Goal: Information Seeking & Learning: Compare options

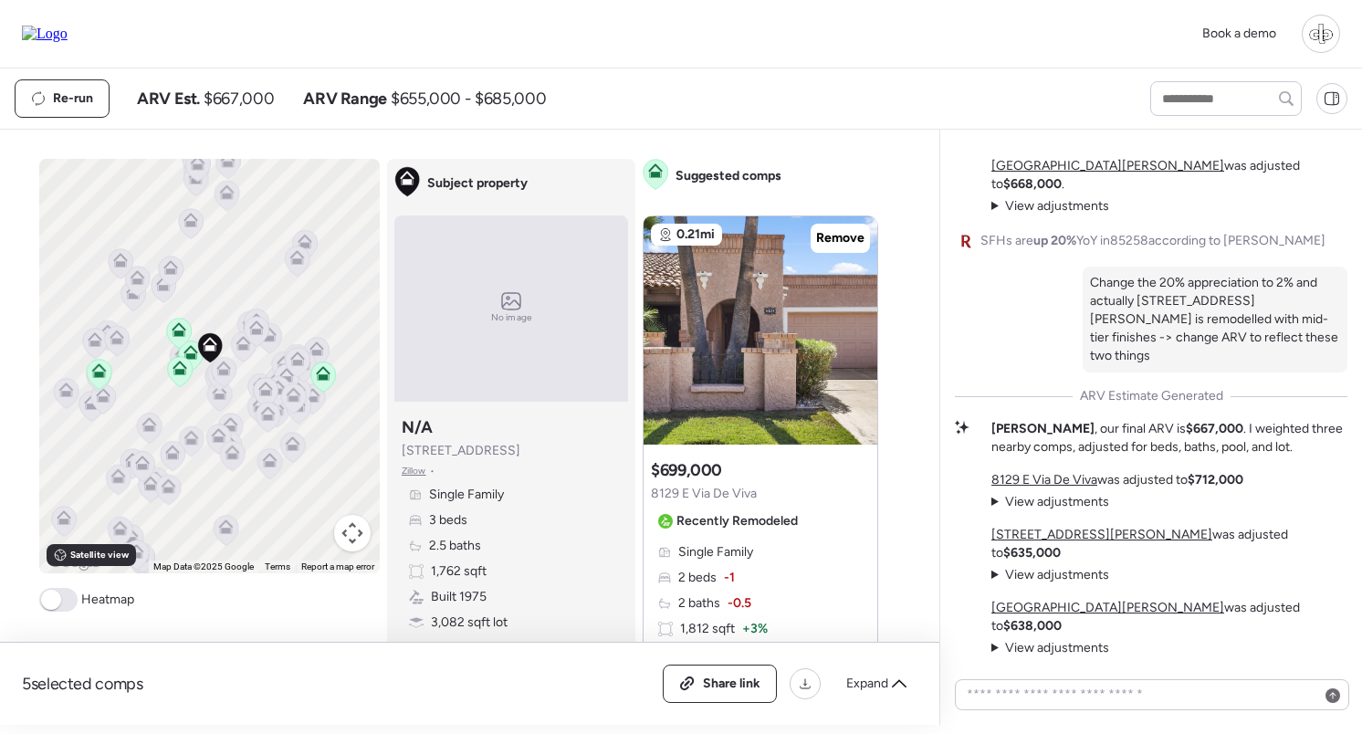
drag, startPoint x: 532, startPoint y: 449, endPoint x: 396, endPoint y: 449, distance: 136.0
click at [396, 449] on div "Subject property N/A [STREET_ADDRESS] • Single Family 3 beds 2.5 baths 1,762 sq…" at bounding box center [511, 537] width 234 height 256
copy span "[STREET_ADDRESS]"
click at [623, 471] on div "Subject property N/A [STREET_ADDRESS] • Single Family 3 beds 2.5 baths 1,762 sq…" at bounding box center [511, 537] width 234 height 256
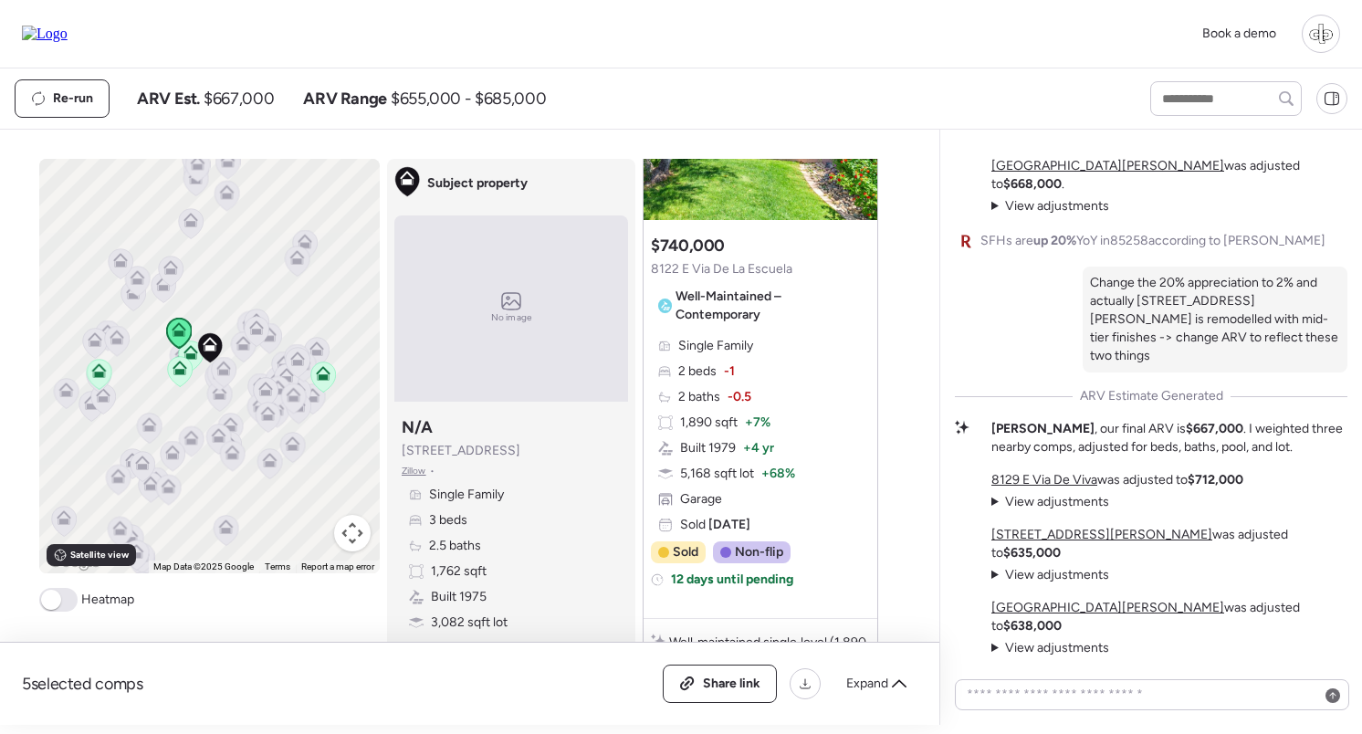
scroll to position [1837, 0]
click at [1186, 95] on input "text" at bounding box center [1225, 99] width 135 height 26
type input "****"
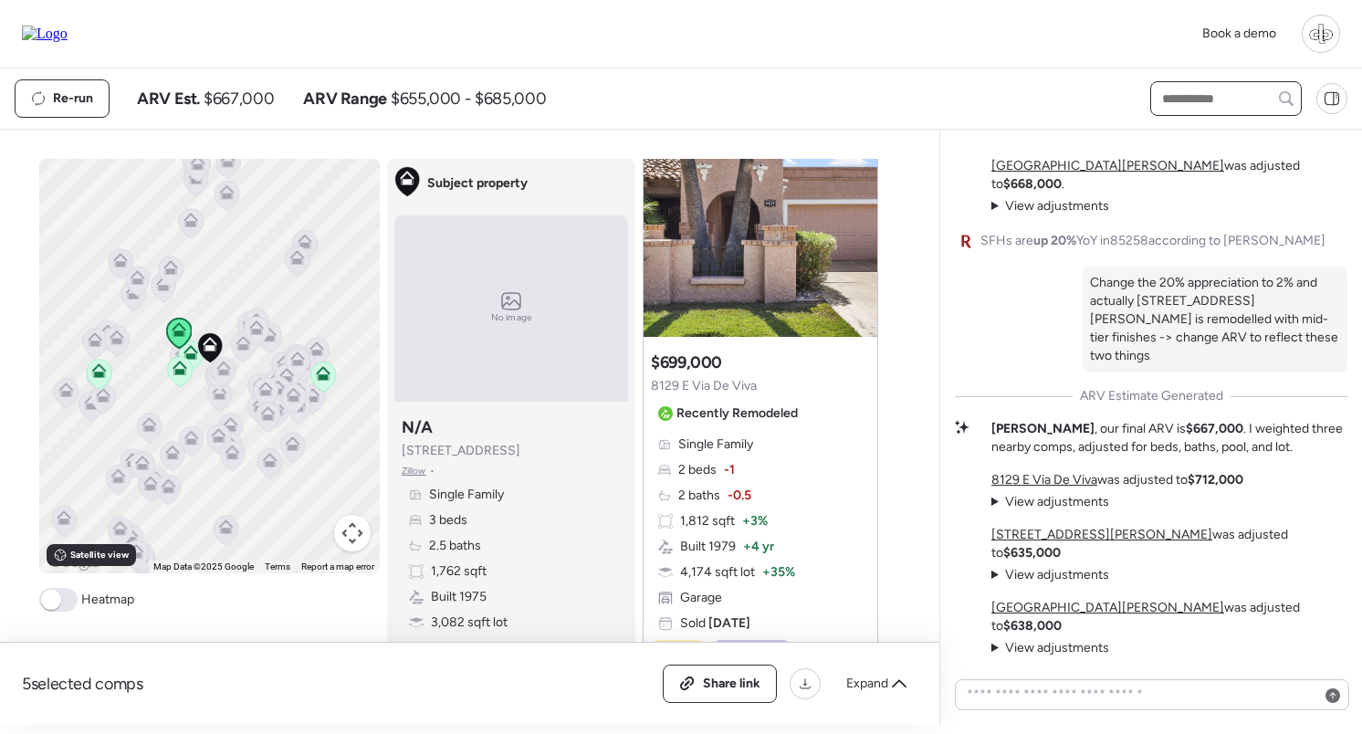
scroll to position [0, 0]
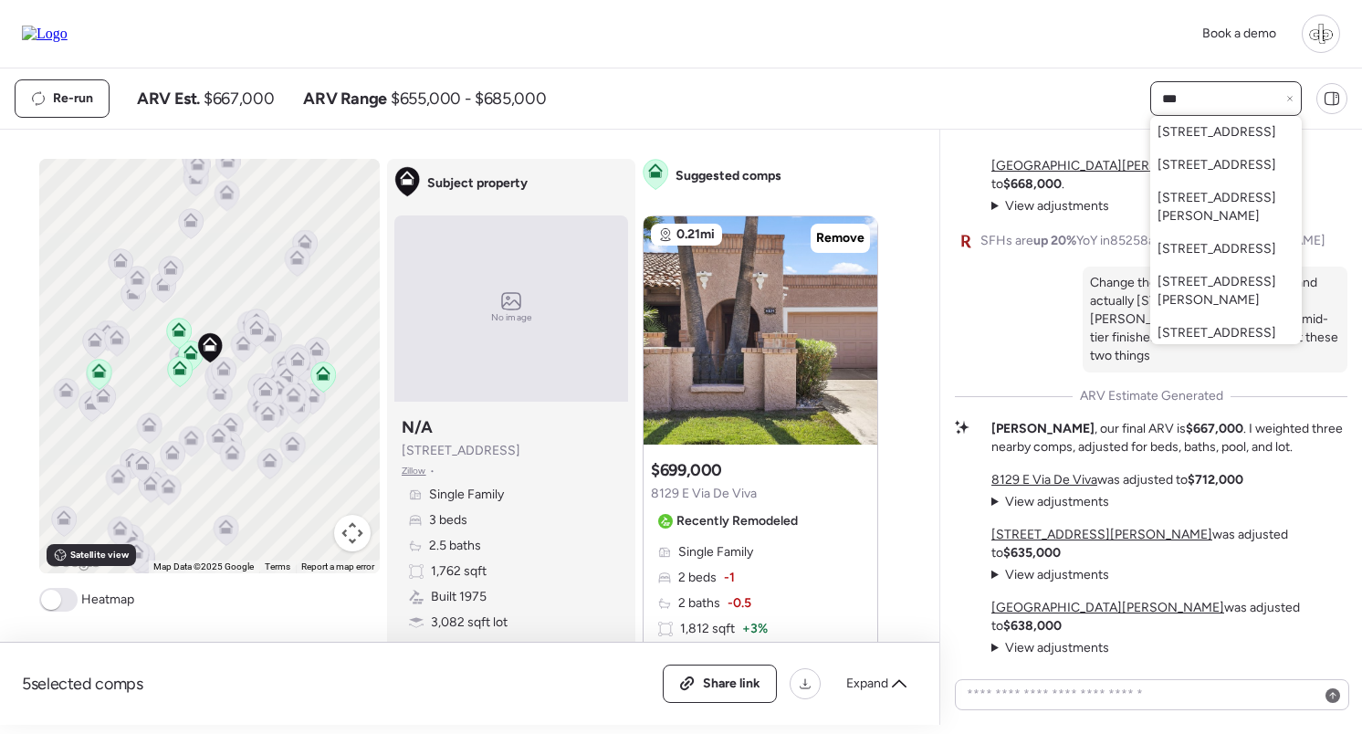
type input "****"
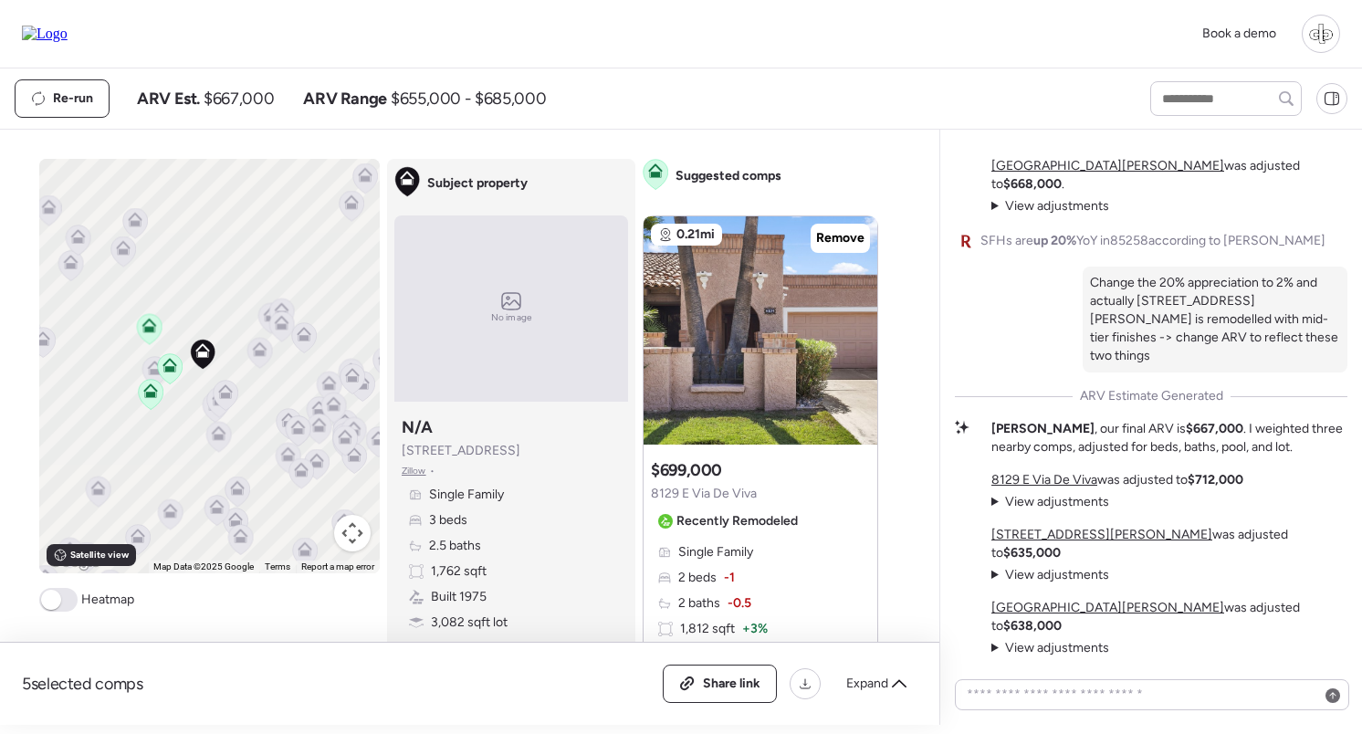
click at [163, 372] on icon at bounding box center [169, 368] width 12 height 5
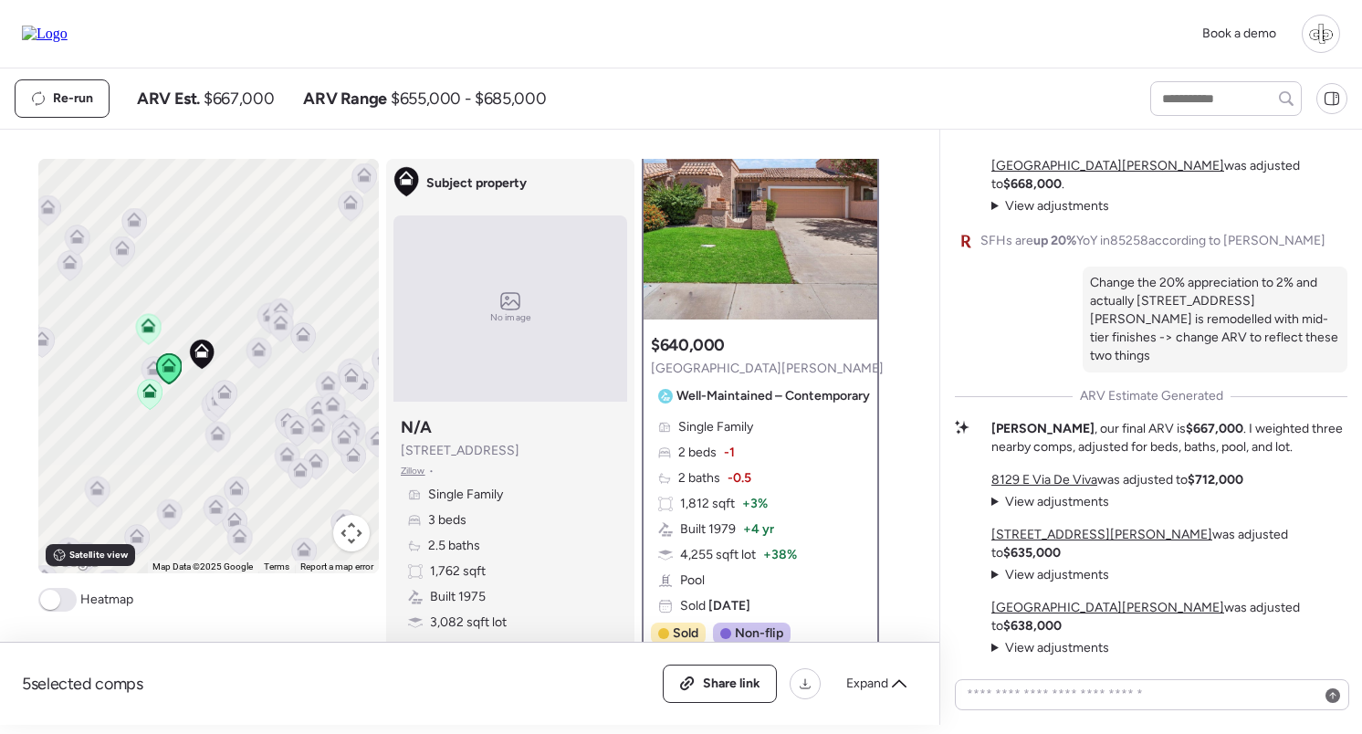
scroll to position [115, 0]
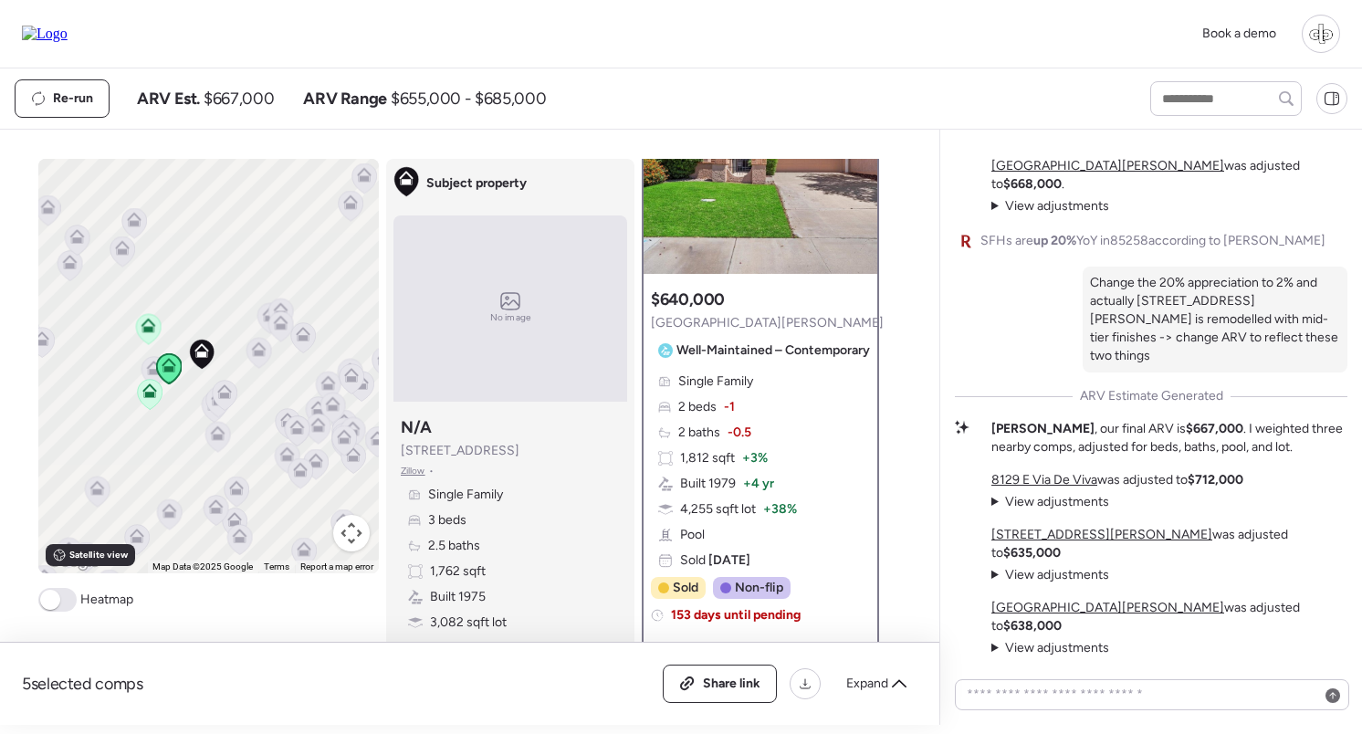
click at [141, 332] on icon at bounding box center [148, 326] width 15 height 15
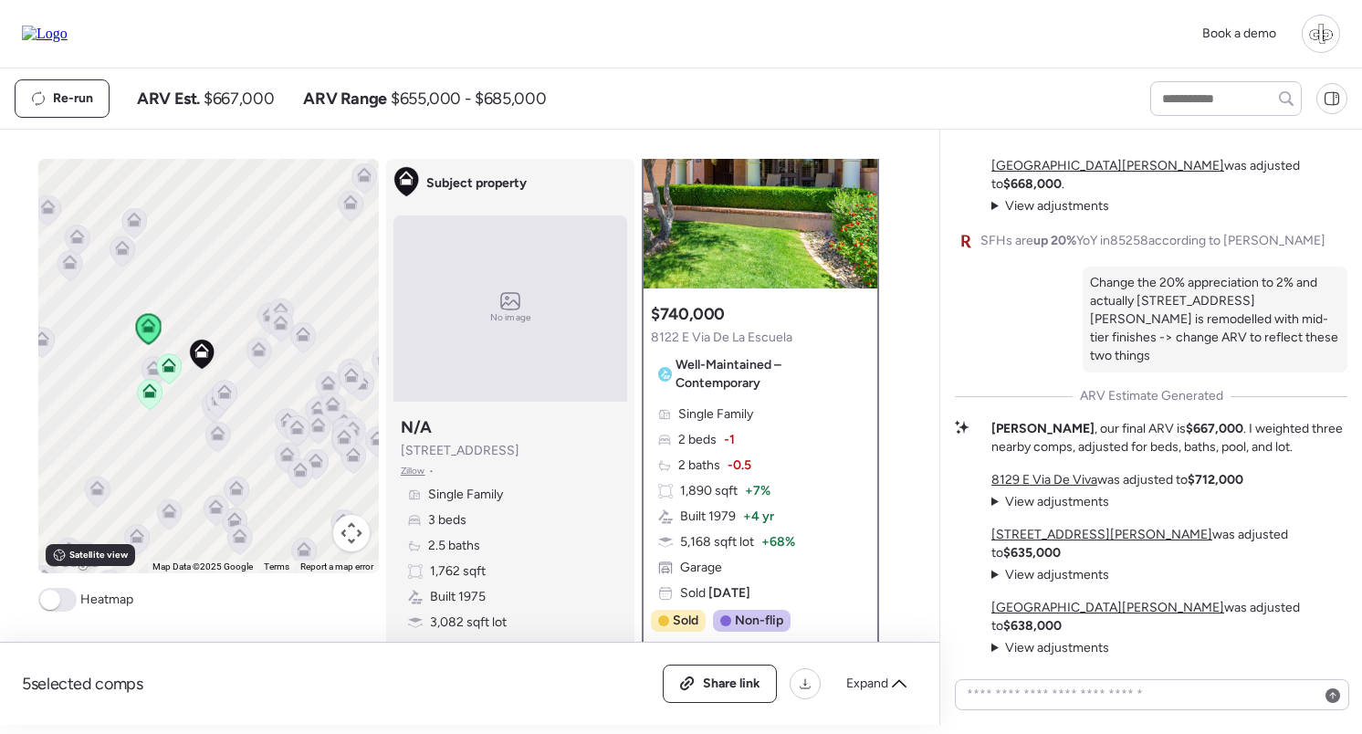
scroll to position [132, 0]
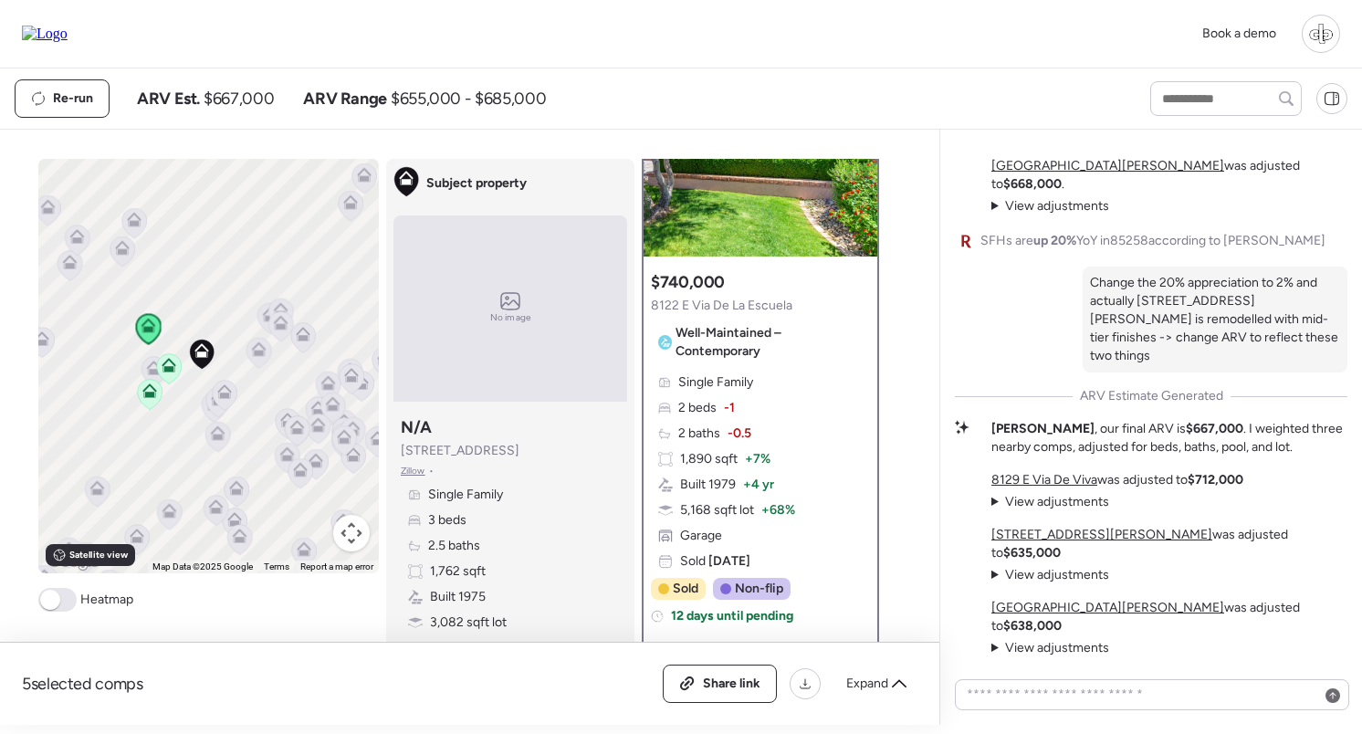
click at [155, 396] on icon at bounding box center [149, 394] width 12 height 5
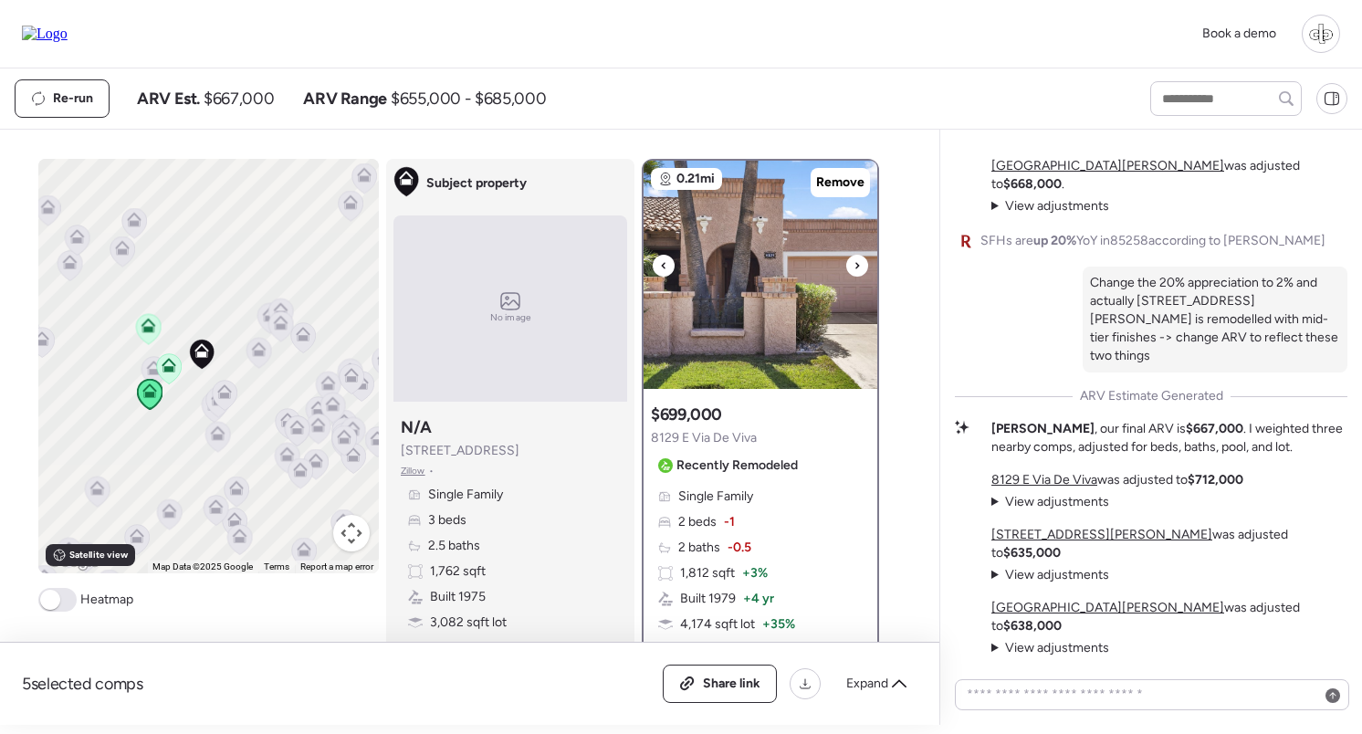
scroll to position [296, 0]
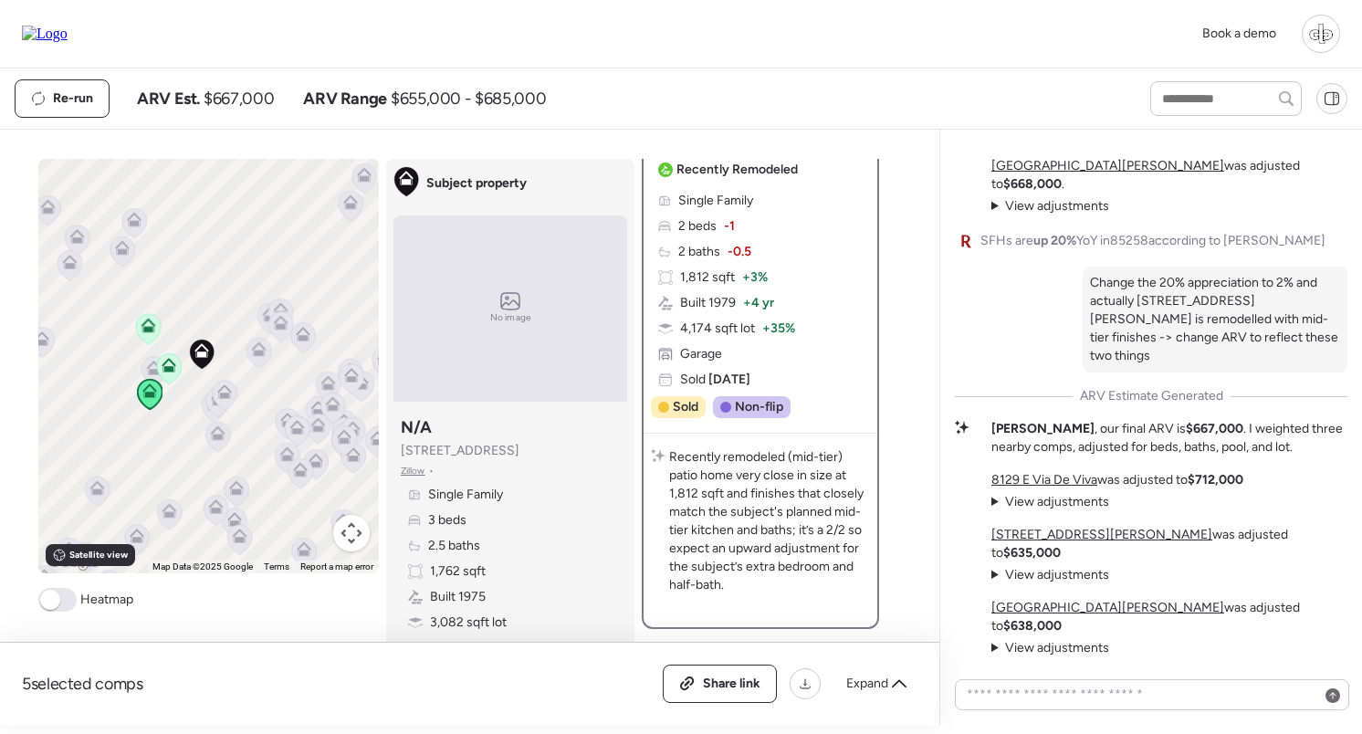
click at [237, 401] on div "To navigate, press the arrow keys. To activate drag with keyboard, press Alt + …" at bounding box center [208, 366] width 341 height 414
click at [204, 412] on icon at bounding box center [214, 408] width 25 height 30
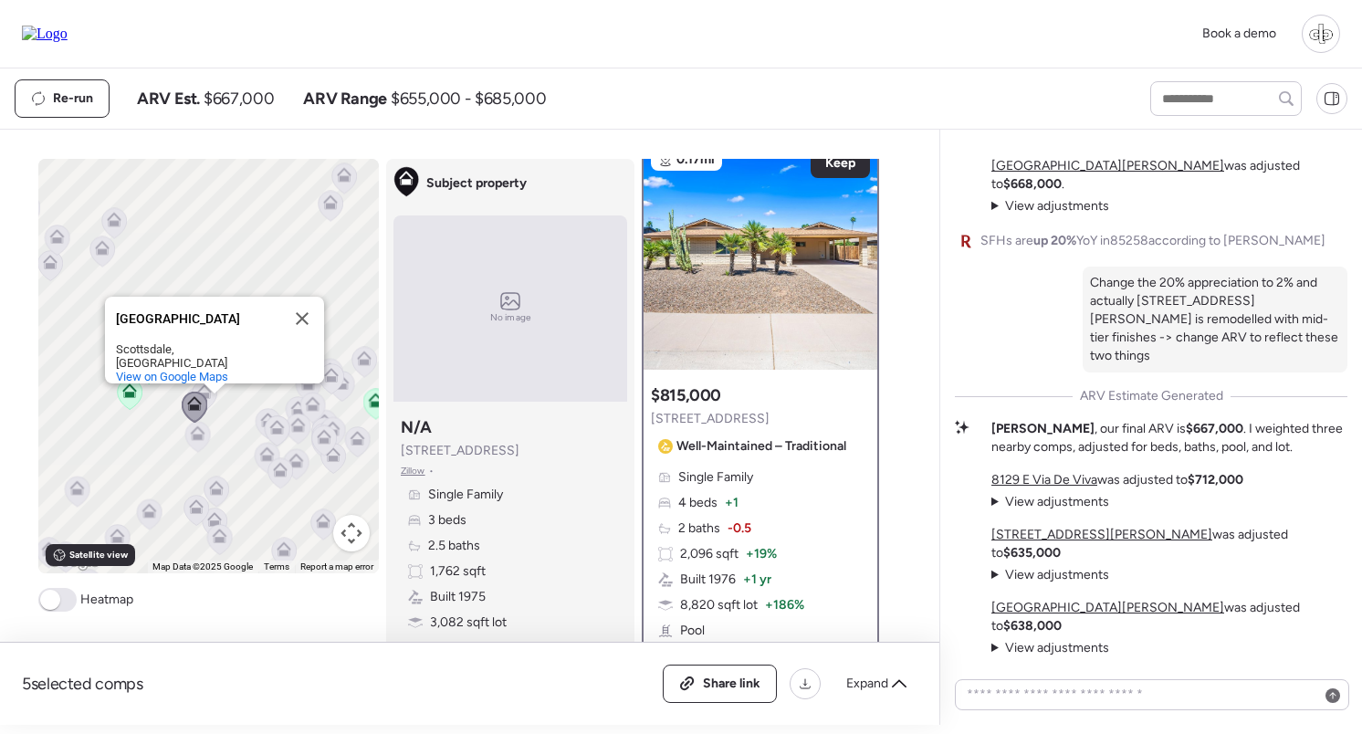
scroll to position [0, 0]
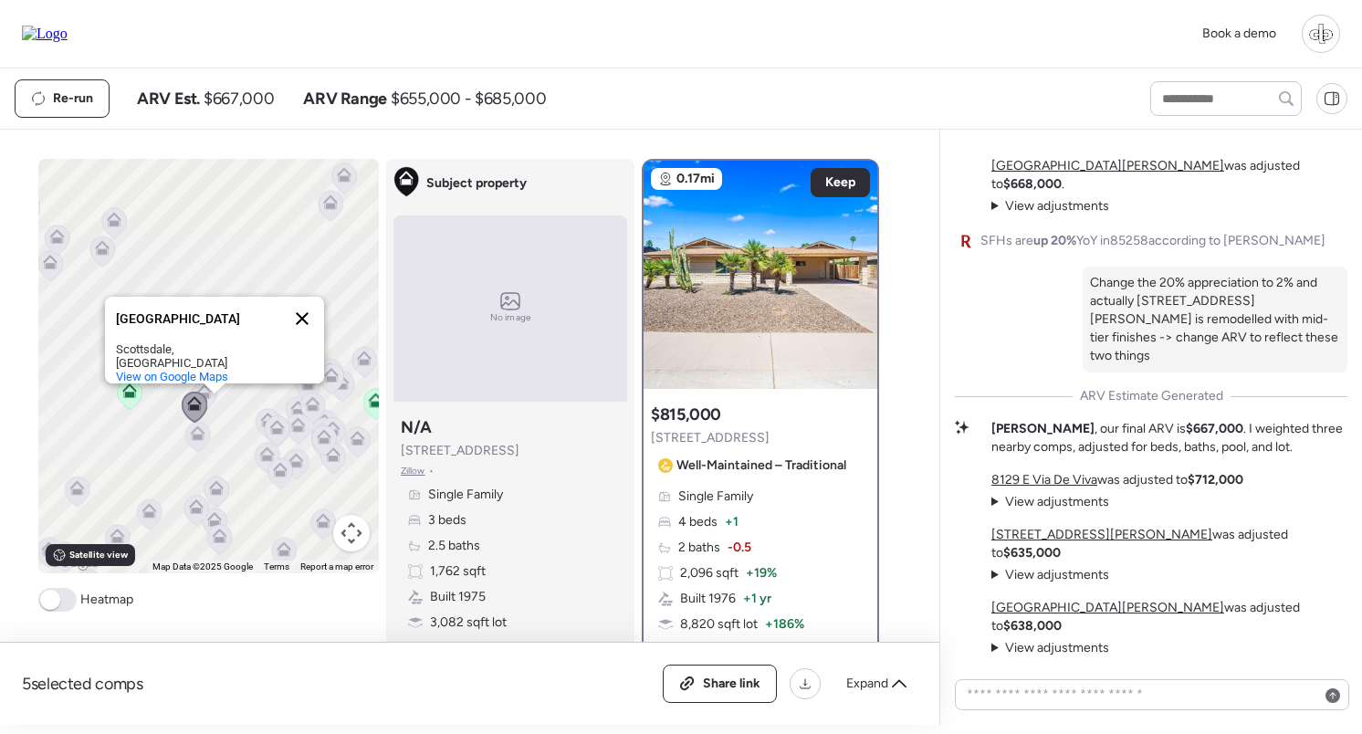
click at [308, 321] on button "Close" at bounding box center [302, 319] width 44 height 44
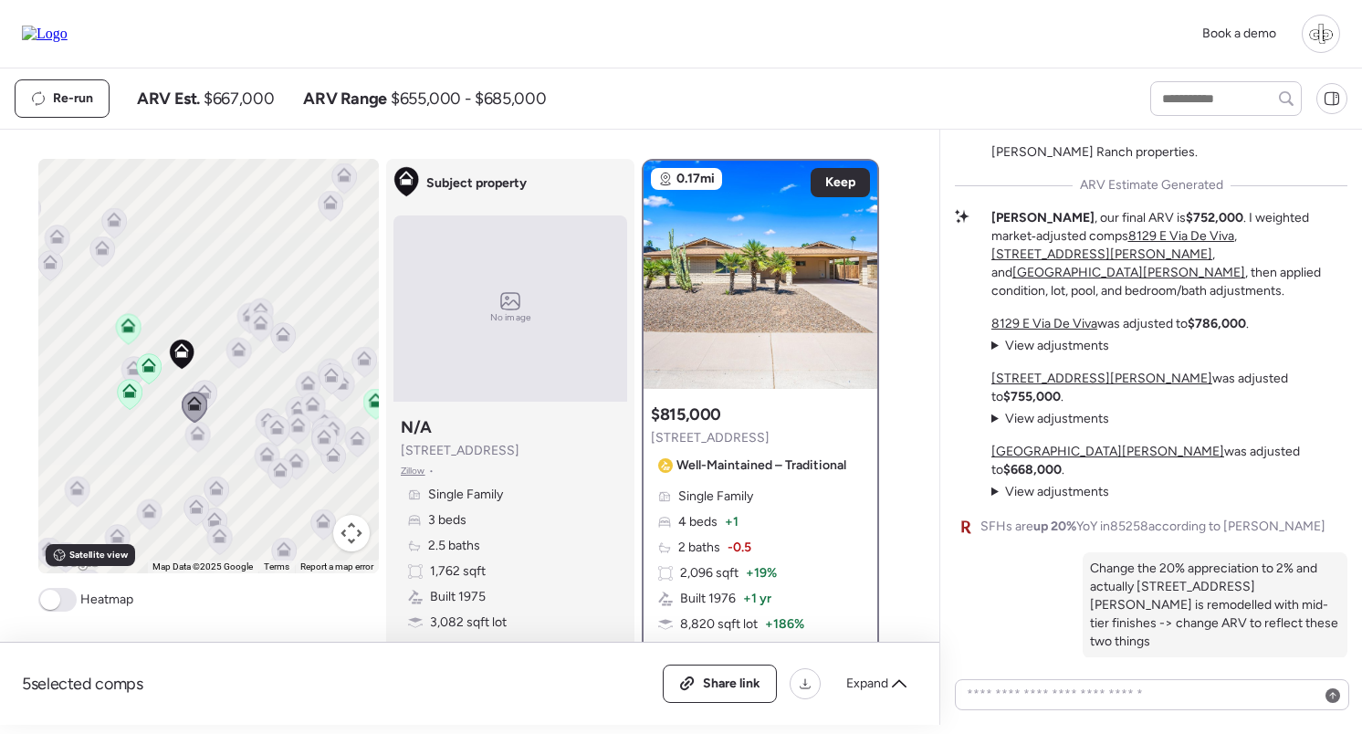
scroll to position [-309, 0]
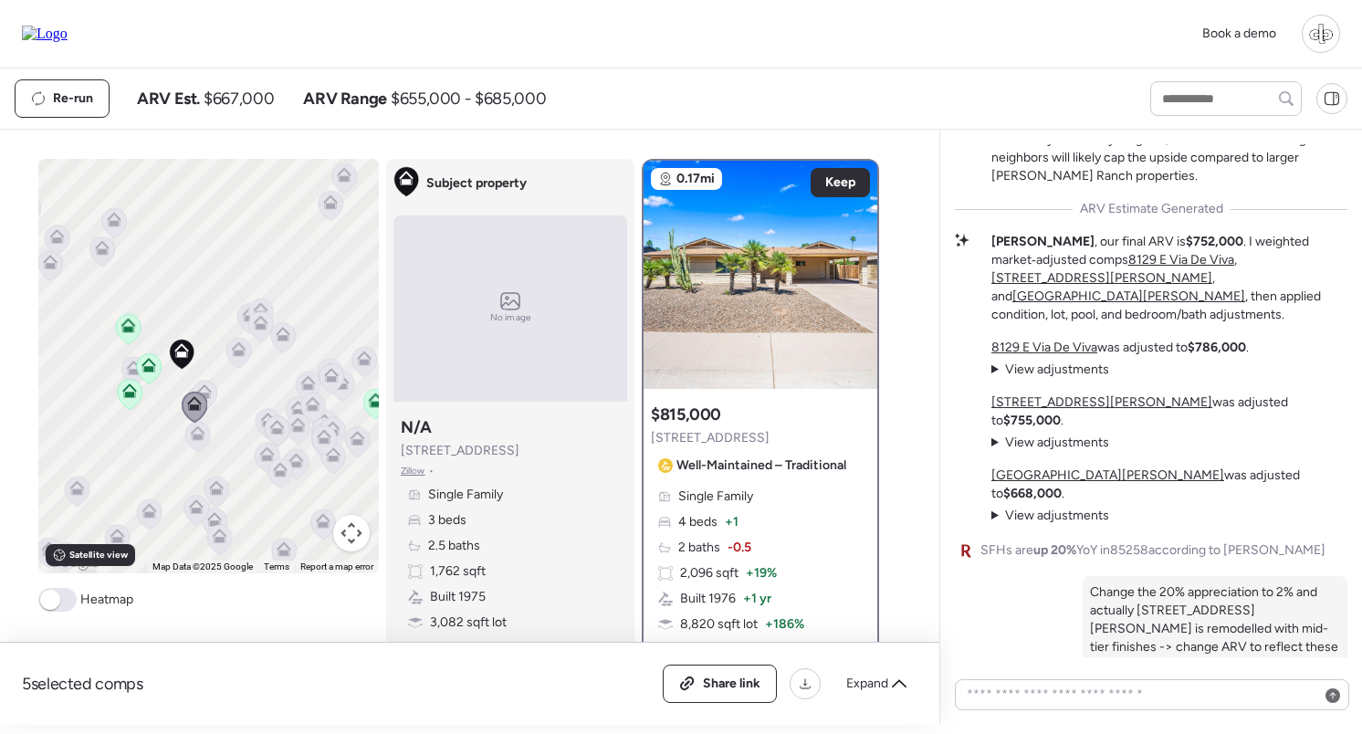
click at [1061, 355] on u "8129 E Via De Viva" at bounding box center [1044, 348] width 106 height 16
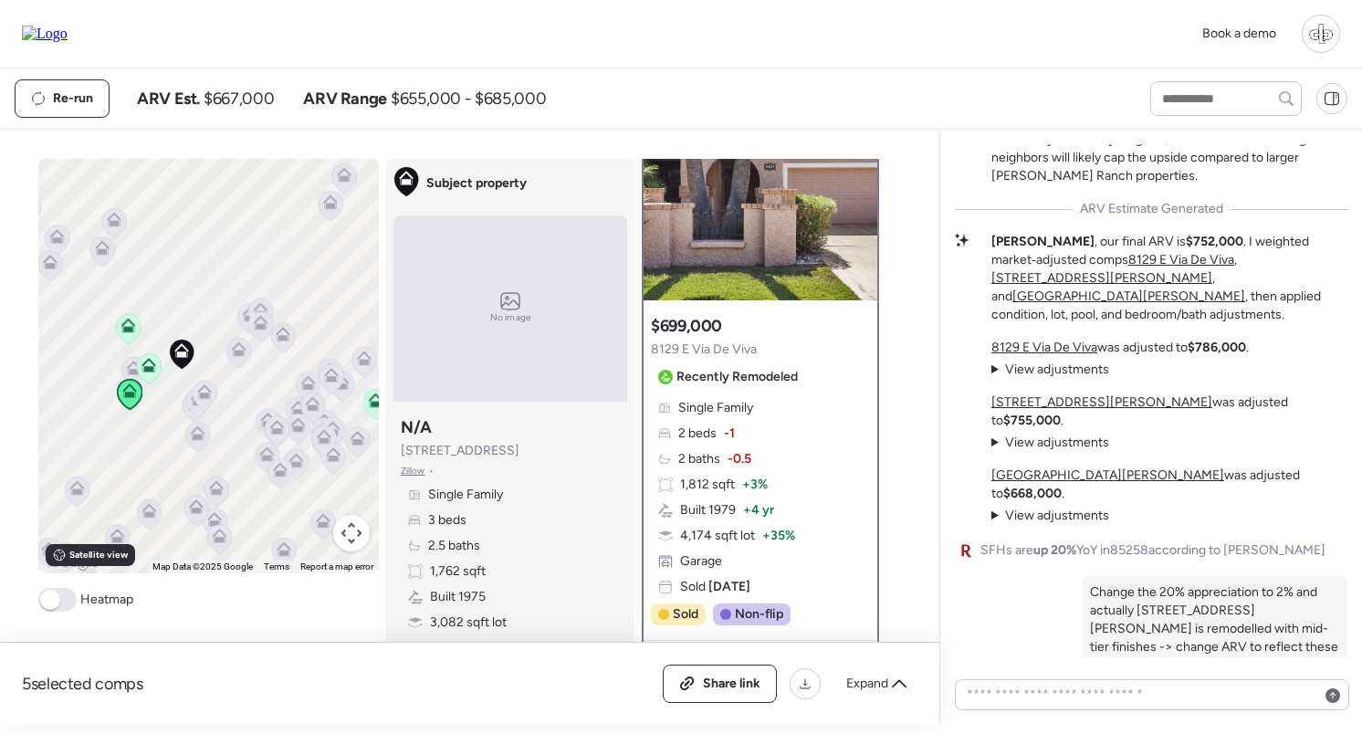
scroll to position [94, 0]
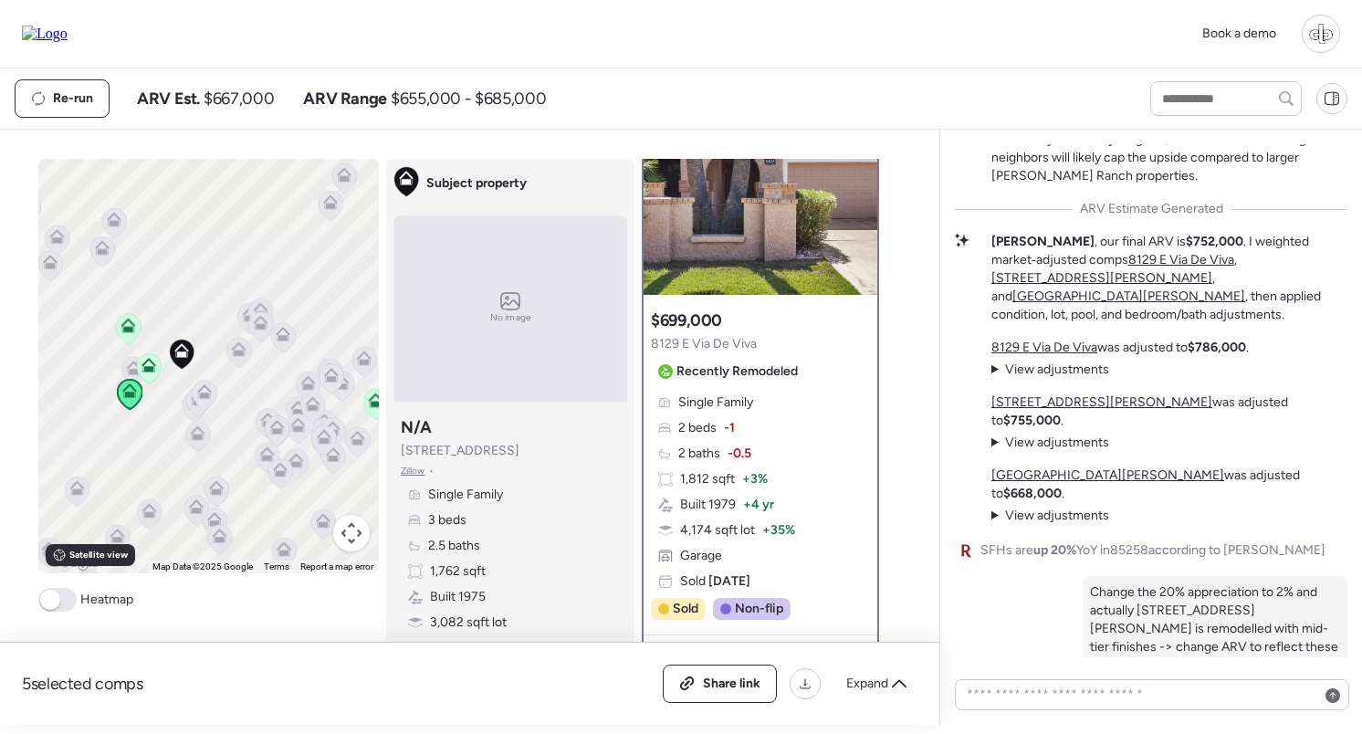
click at [1031, 410] on u "[STREET_ADDRESS][PERSON_NAME]" at bounding box center [1101, 402] width 221 height 16
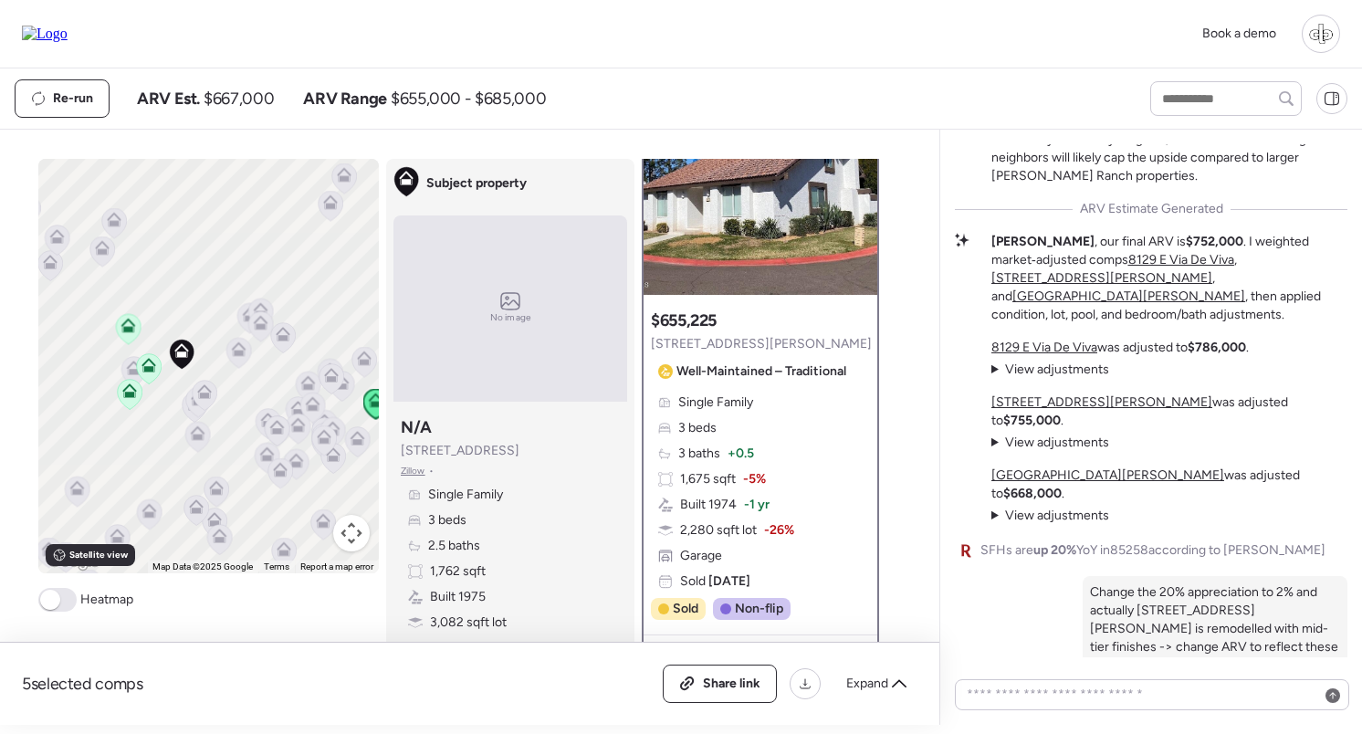
scroll to position [0, 0]
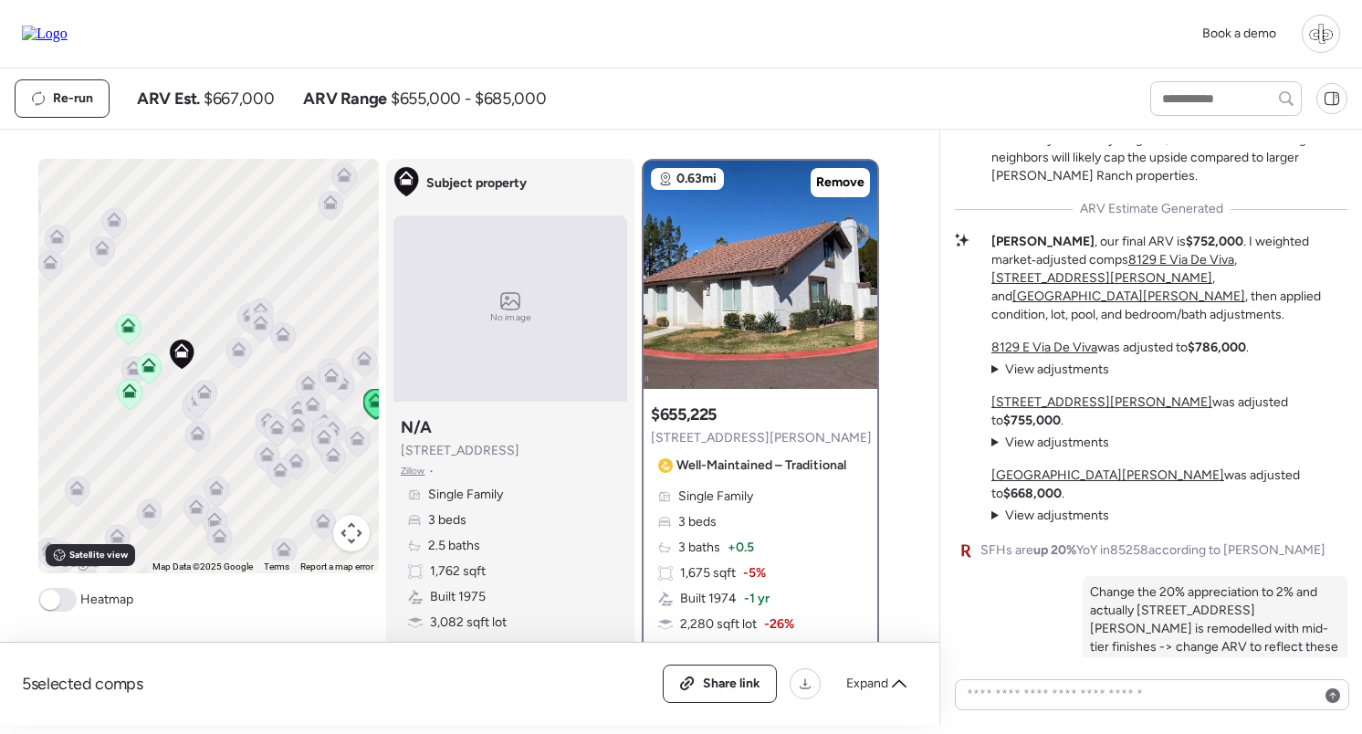
click at [1030, 483] on u "[GEOGRAPHIC_DATA][PERSON_NAME]" at bounding box center [1107, 475] width 233 height 16
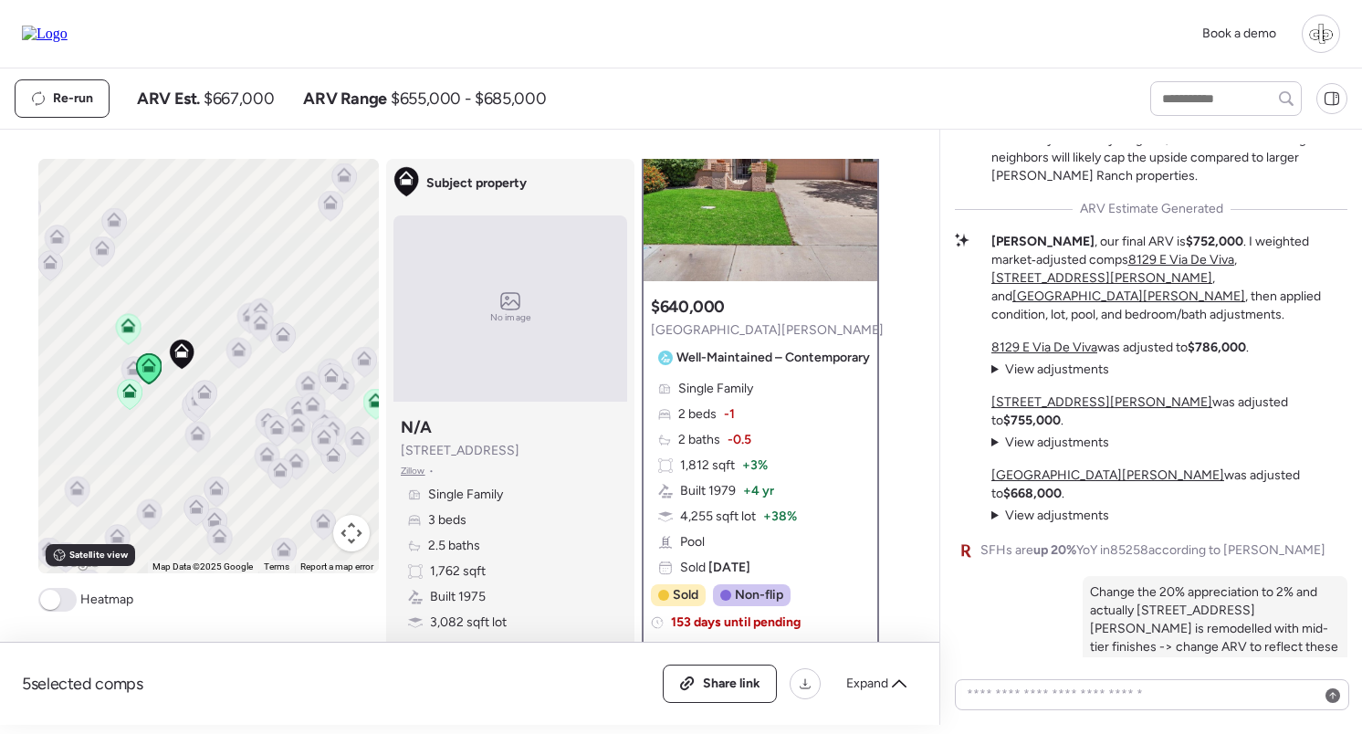
scroll to position [106, 0]
click at [1309, 30] on div at bounding box center [1321, 34] width 38 height 38
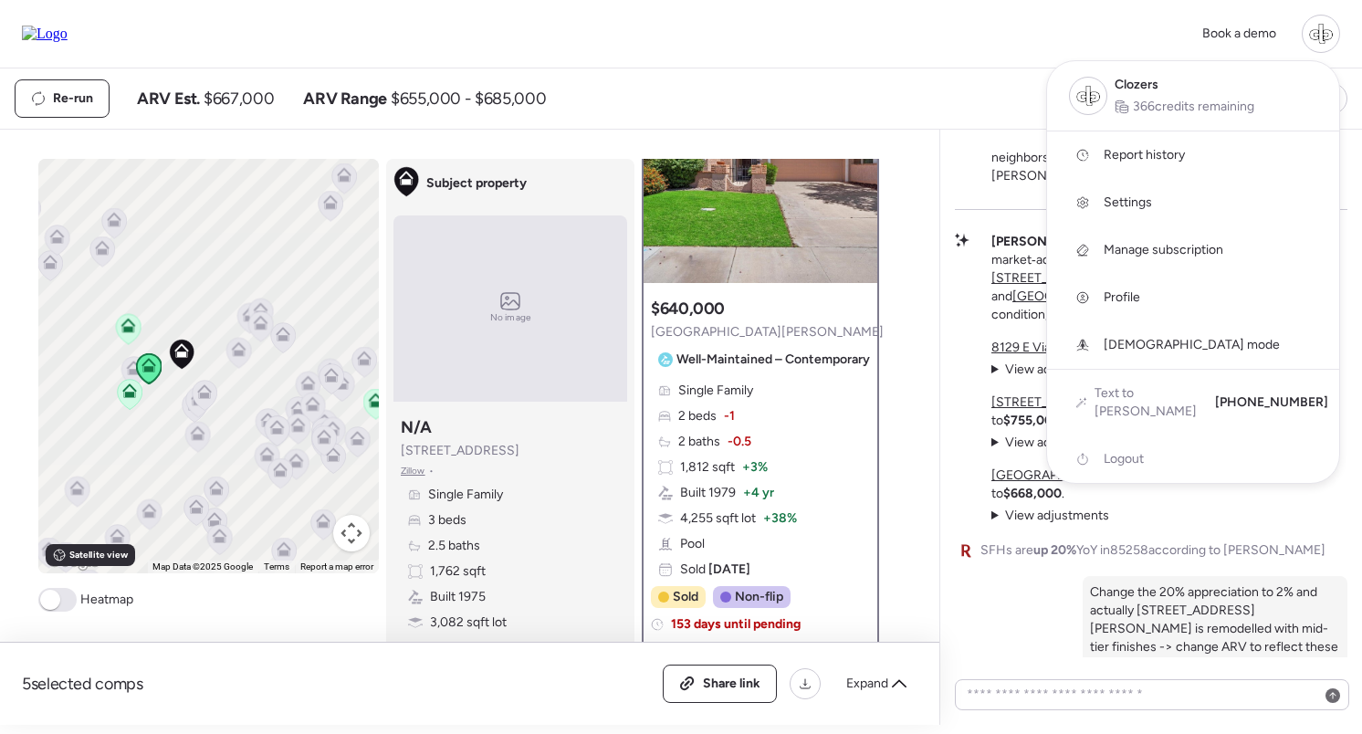
click at [1109, 149] on span "Report history" at bounding box center [1144, 155] width 81 height 18
click at [1027, 79] on div at bounding box center [681, 316] width 1362 height 734
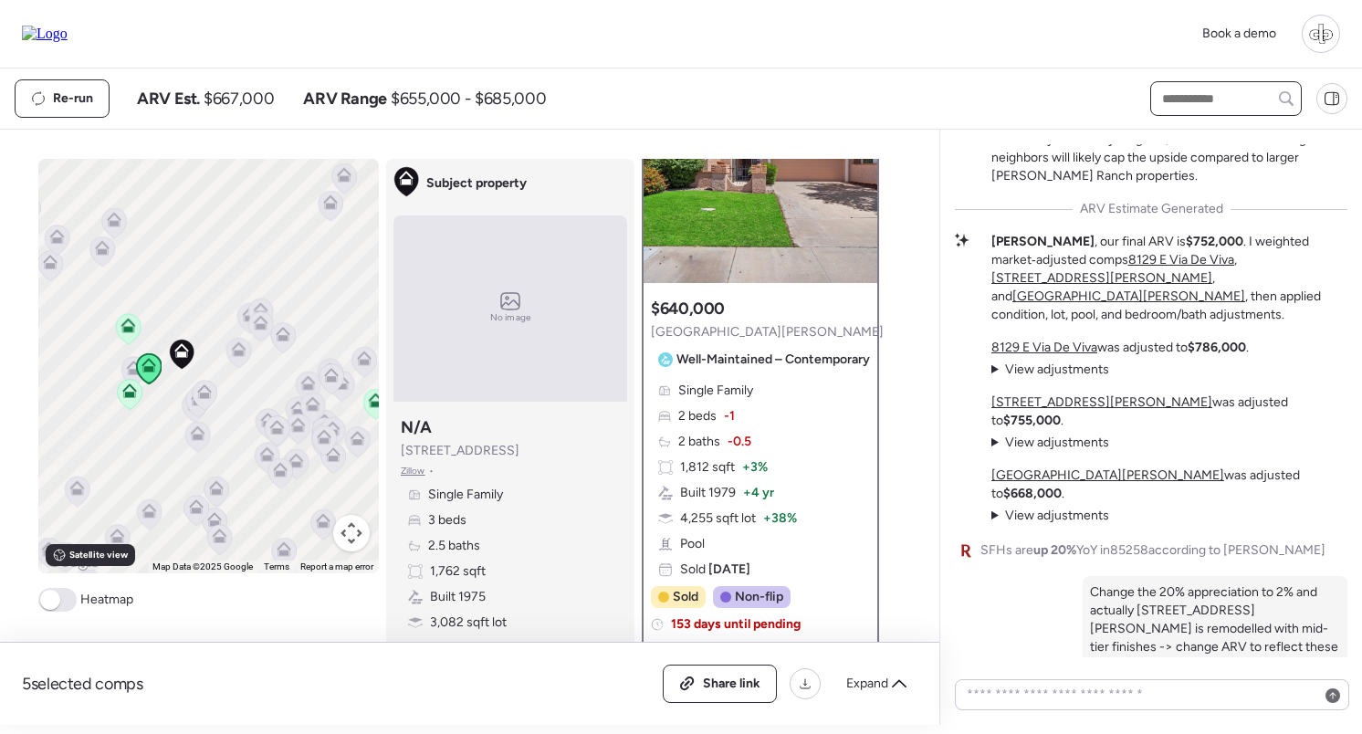
click at [1197, 103] on input "text" at bounding box center [1225, 99] width 135 height 26
type input "****"
click at [1203, 124] on span "[STREET_ADDRESS]" at bounding box center [1217, 132] width 119 height 18
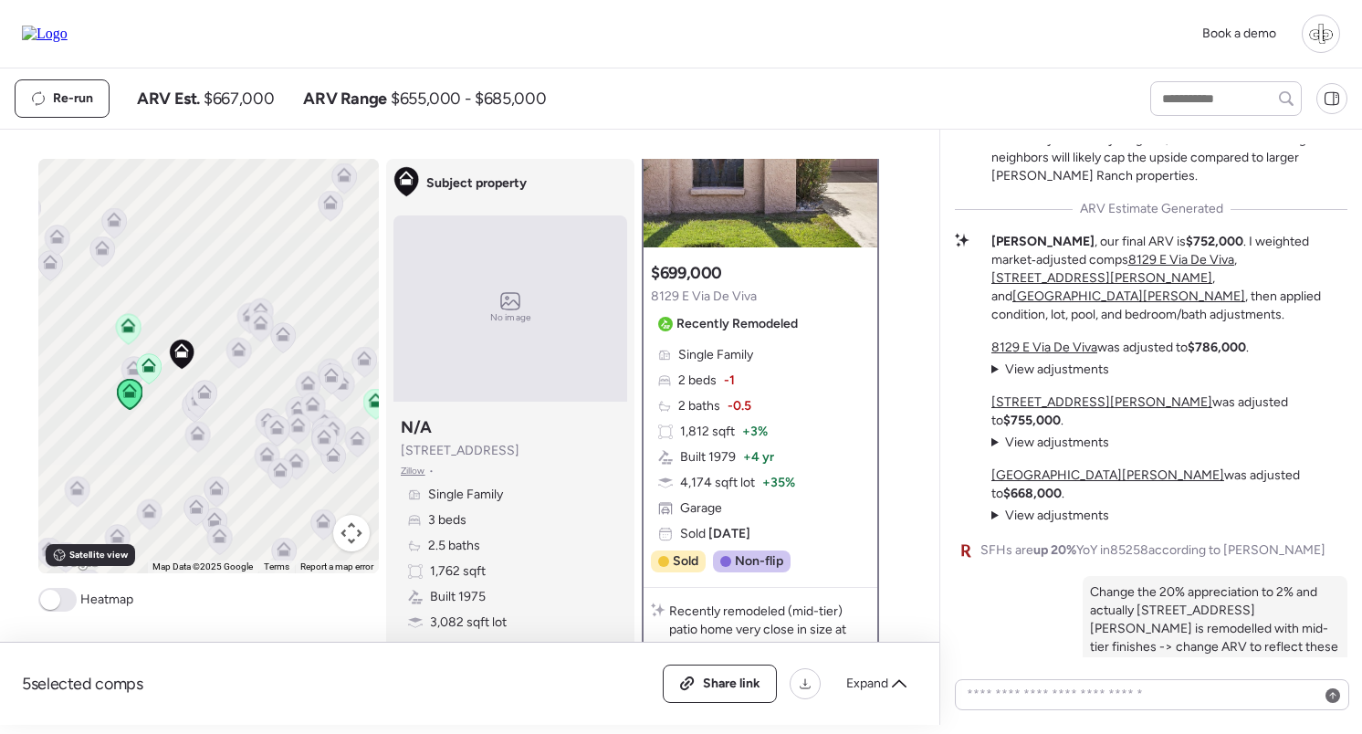
scroll to position [141, 0]
click at [1191, 92] on input "text" at bounding box center [1225, 99] width 135 height 26
type input "****"
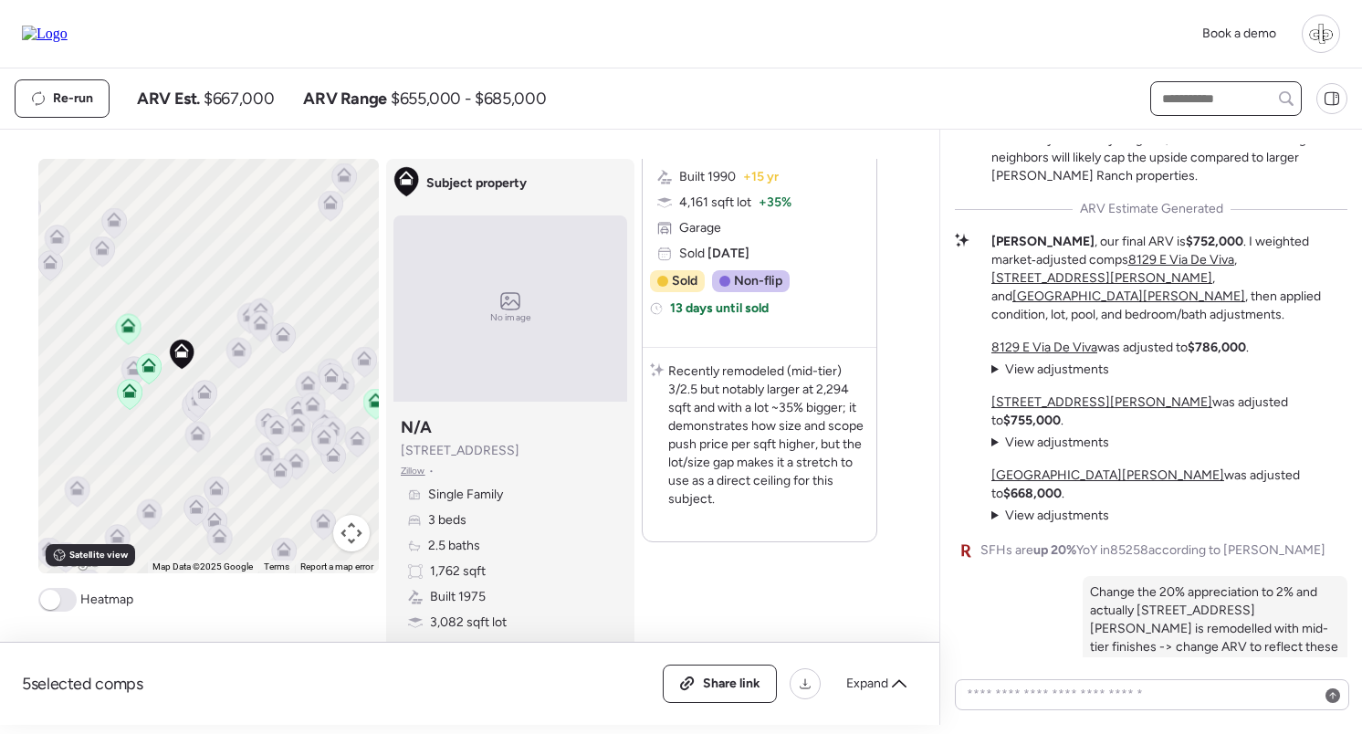
scroll to position [3758, 0]
click at [198, 390] on icon at bounding box center [204, 391] width 15 height 15
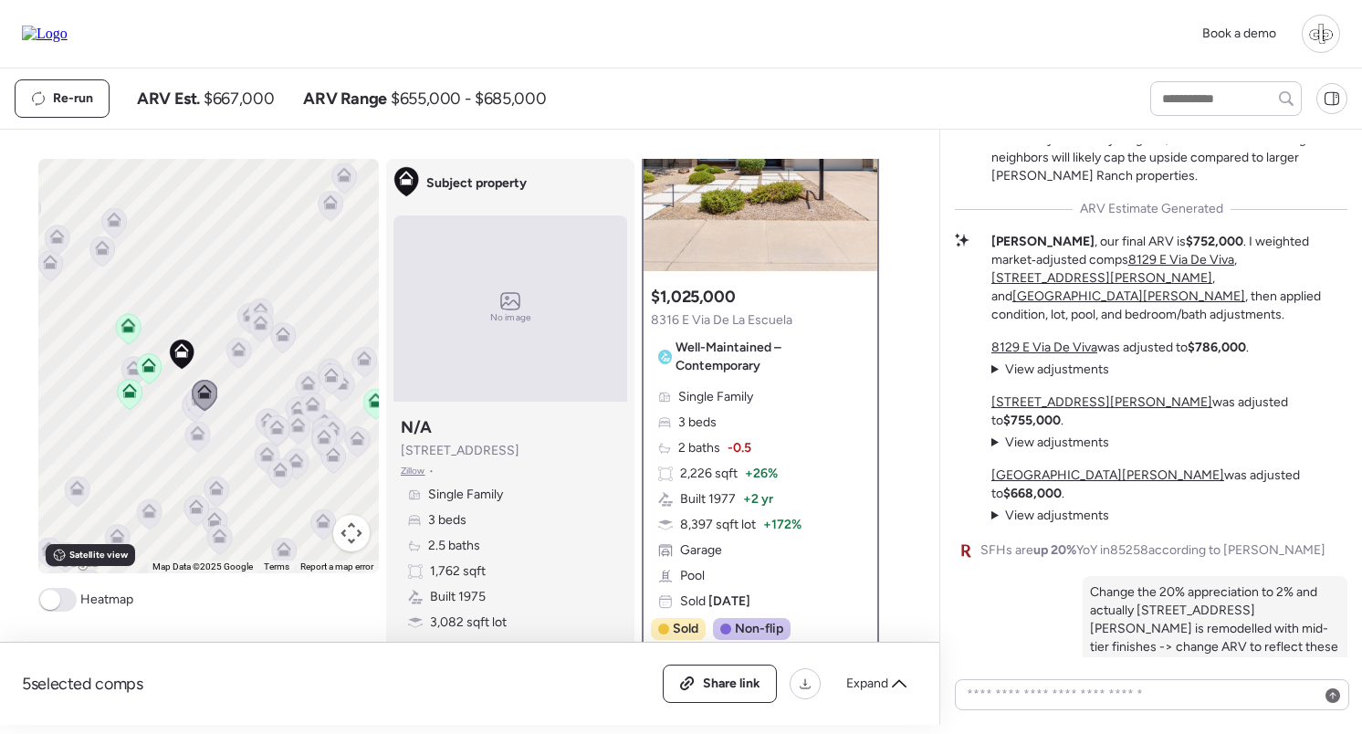
scroll to position [143, 0]
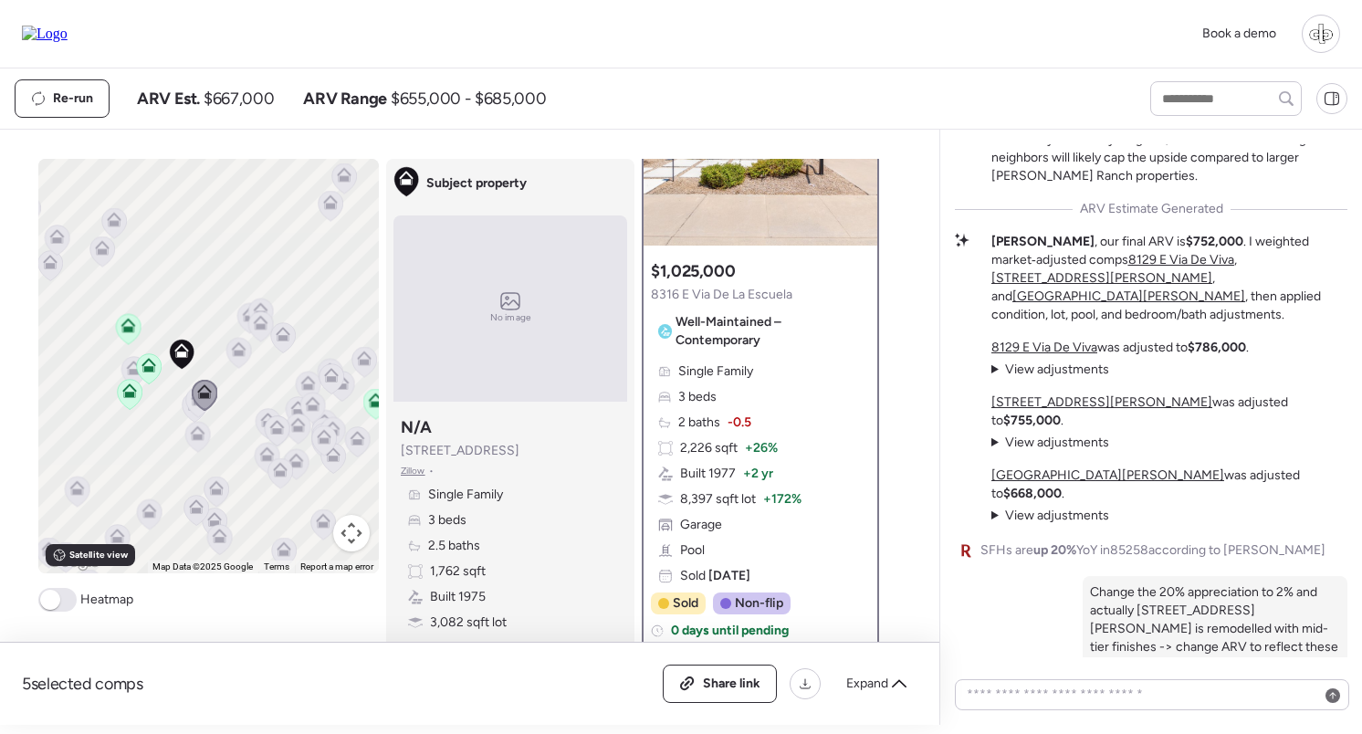
click at [238, 356] on icon at bounding box center [238, 353] width 12 height 5
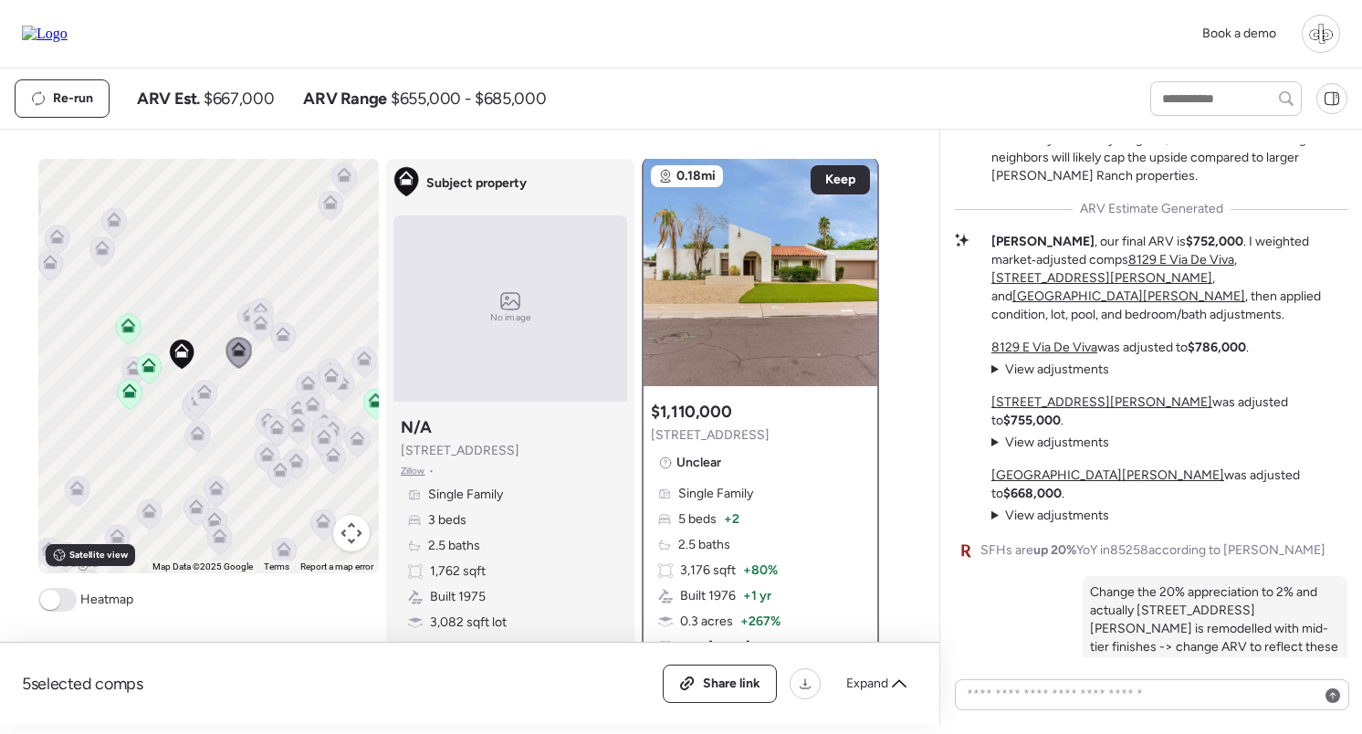
scroll to position [0, 0]
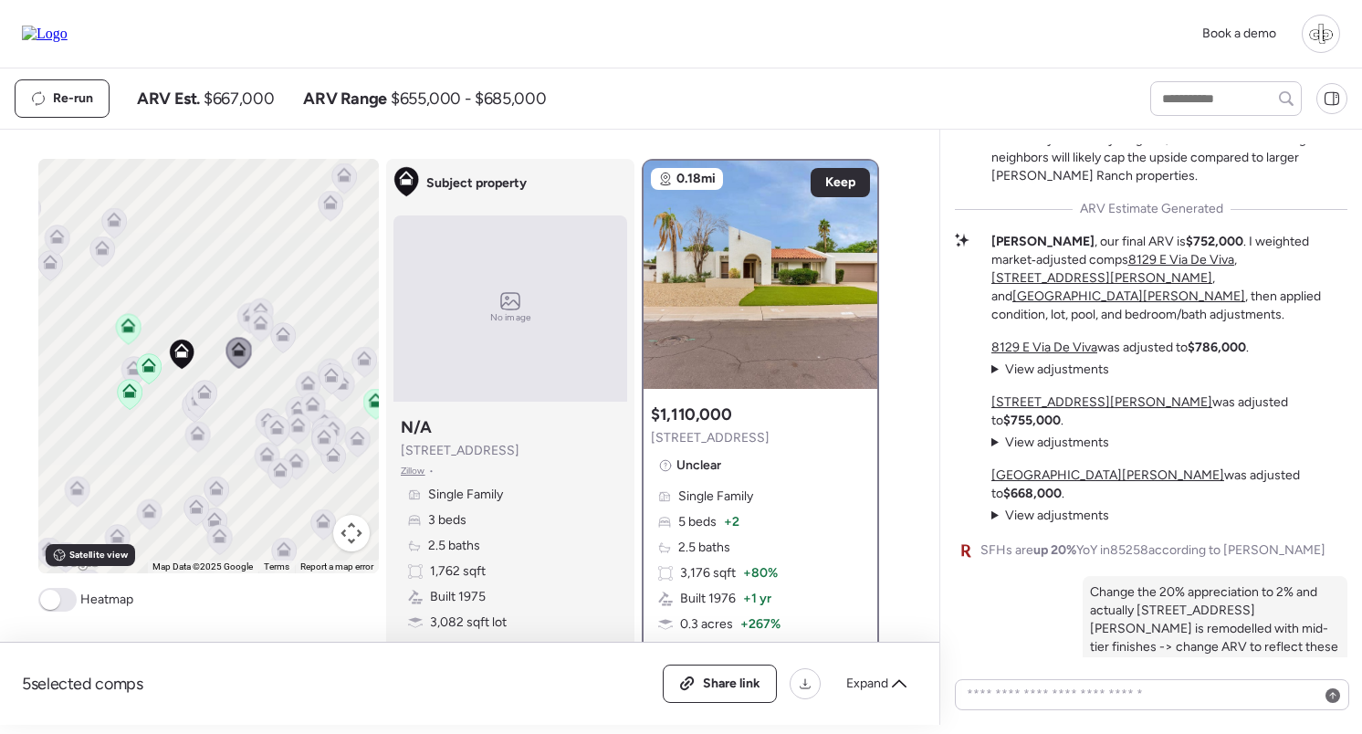
click at [259, 321] on icon at bounding box center [260, 323] width 15 height 15
